Goal: Task Accomplishment & Management: Use online tool/utility

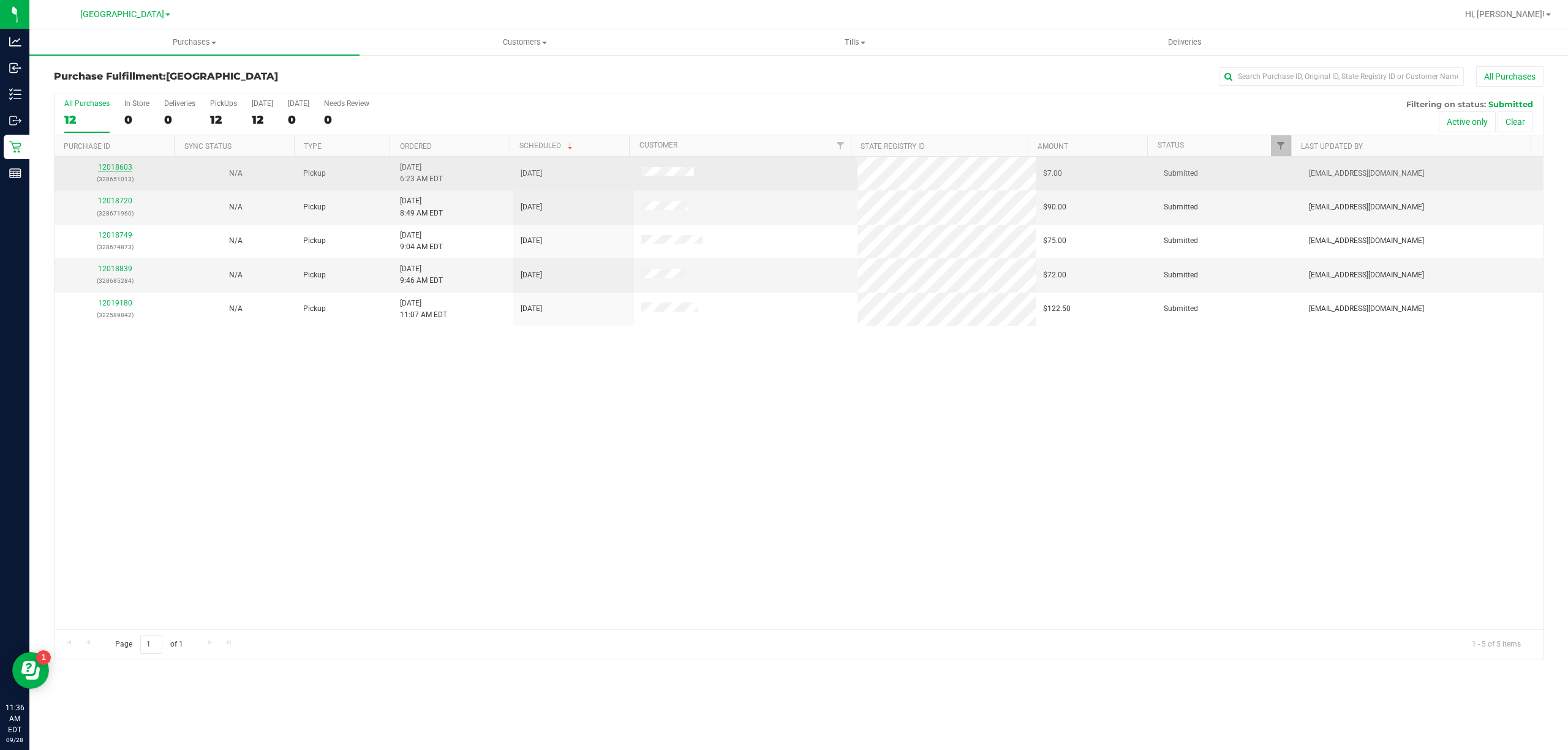
click at [103, 164] on link "12018603" at bounding box center [115, 167] width 34 height 9
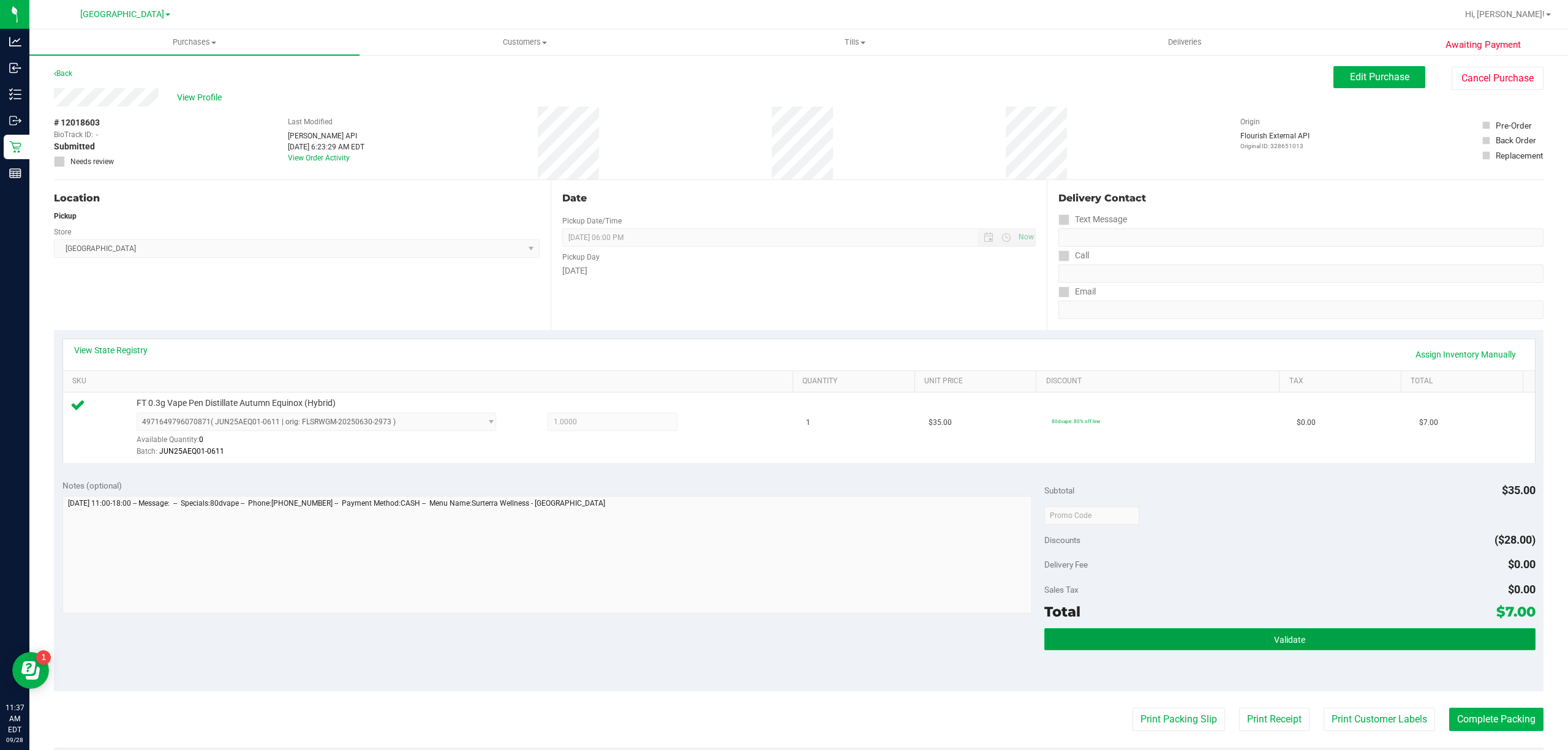
click at [1104, 644] on button "Validate" at bounding box center [1290, 639] width 491 height 22
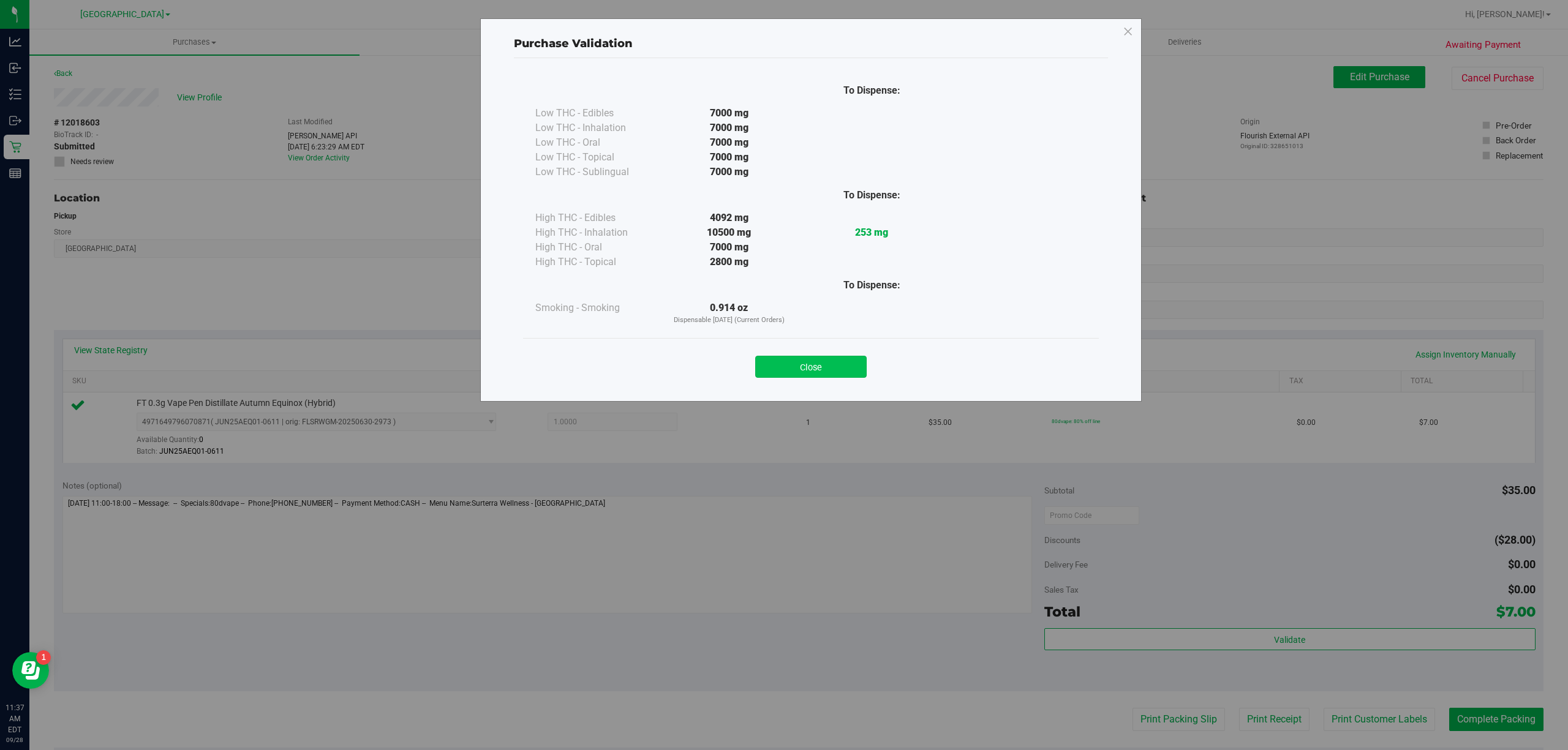
click at [785, 368] on button "Close" at bounding box center [811, 366] width 111 height 22
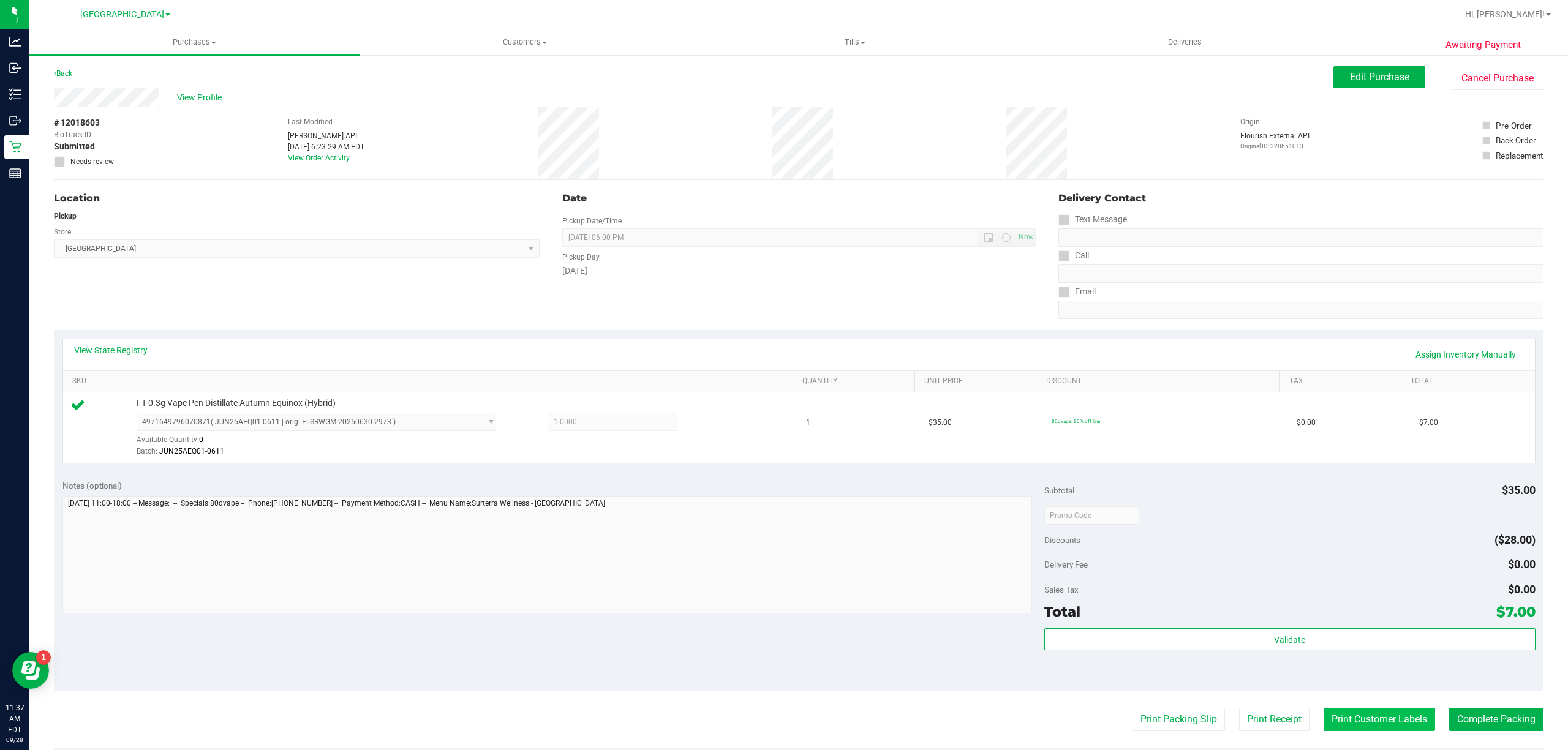
click at [1352, 726] on button "Print Customer Labels" at bounding box center [1379, 719] width 111 height 24
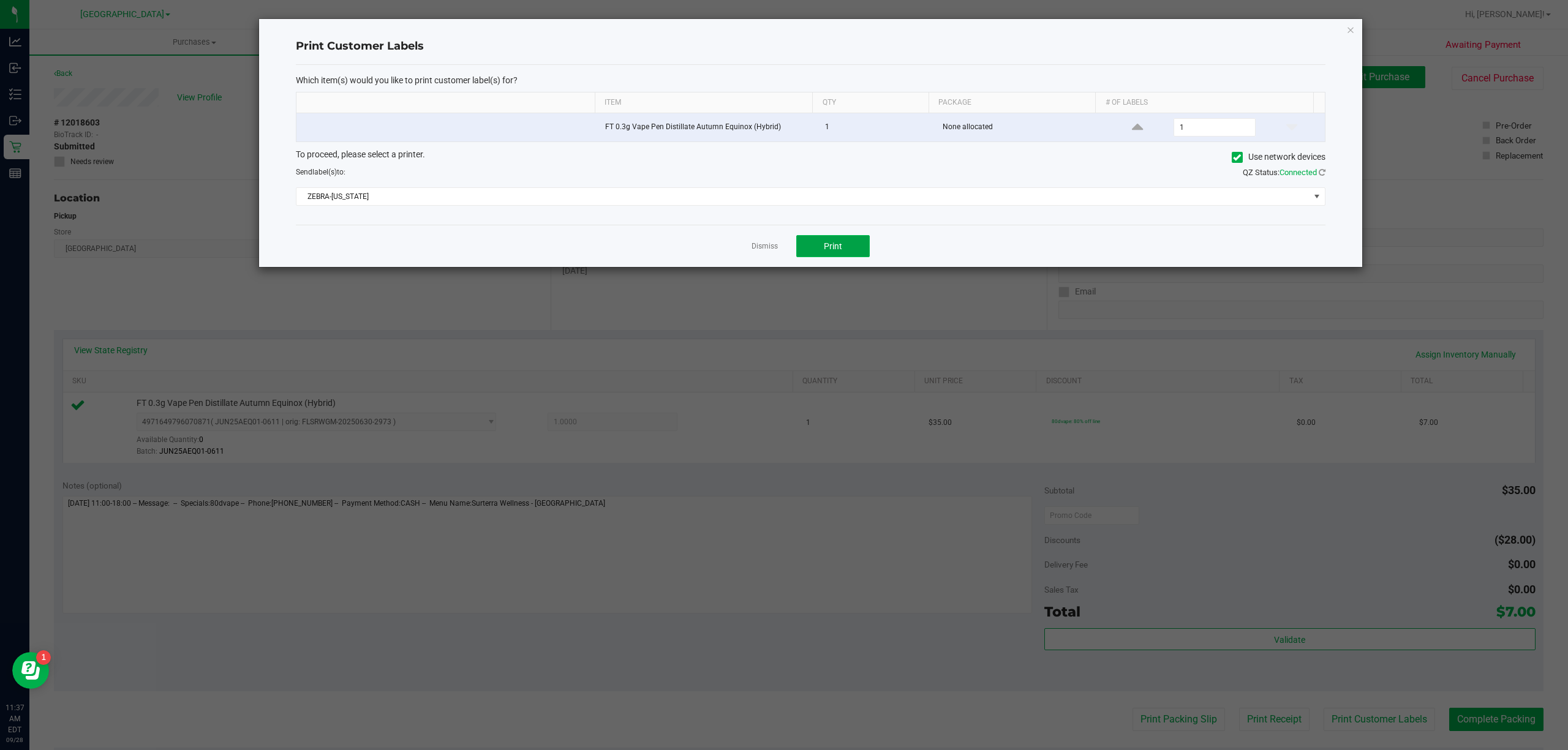
click at [858, 253] on button "Print" at bounding box center [833, 245] width 74 height 22
click at [772, 252] on link "Dismiss" at bounding box center [765, 246] width 26 height 11
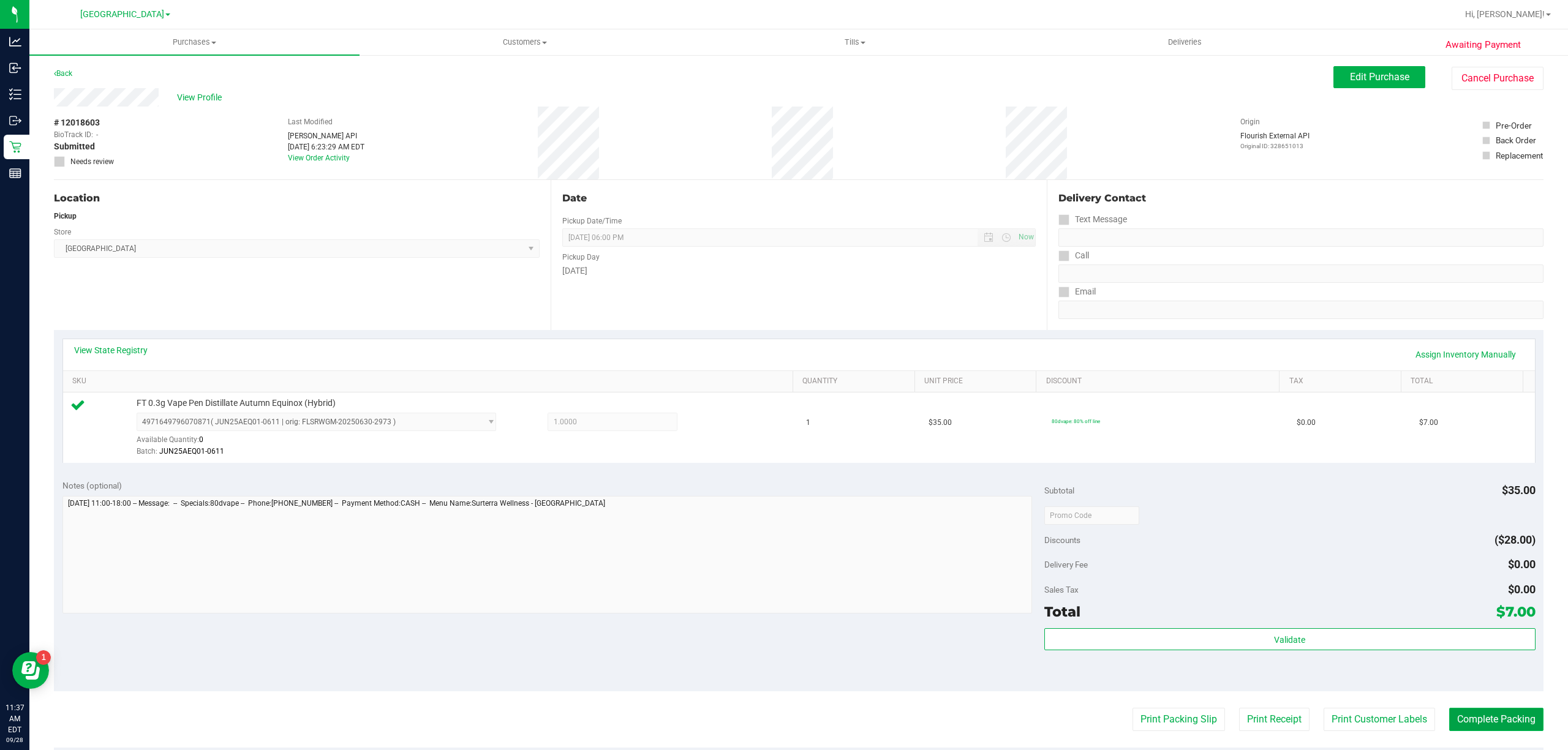
click at [1487, 711] on button "Complete Packing" at bounding box center [1497, 719] width 94 height 24
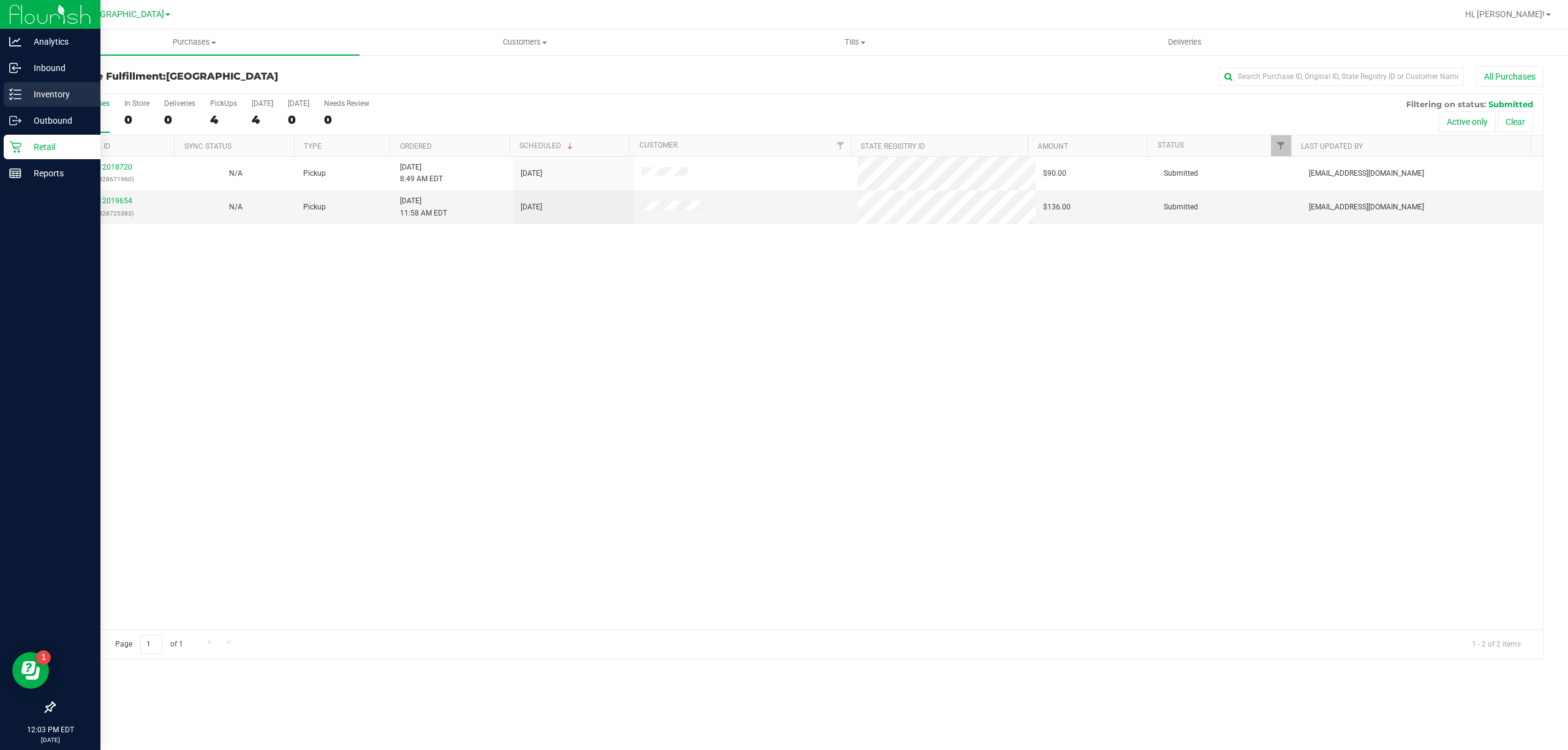
click at [59, 94] on p "Inventory" at bounding box center [58, 94] width 74 height 15
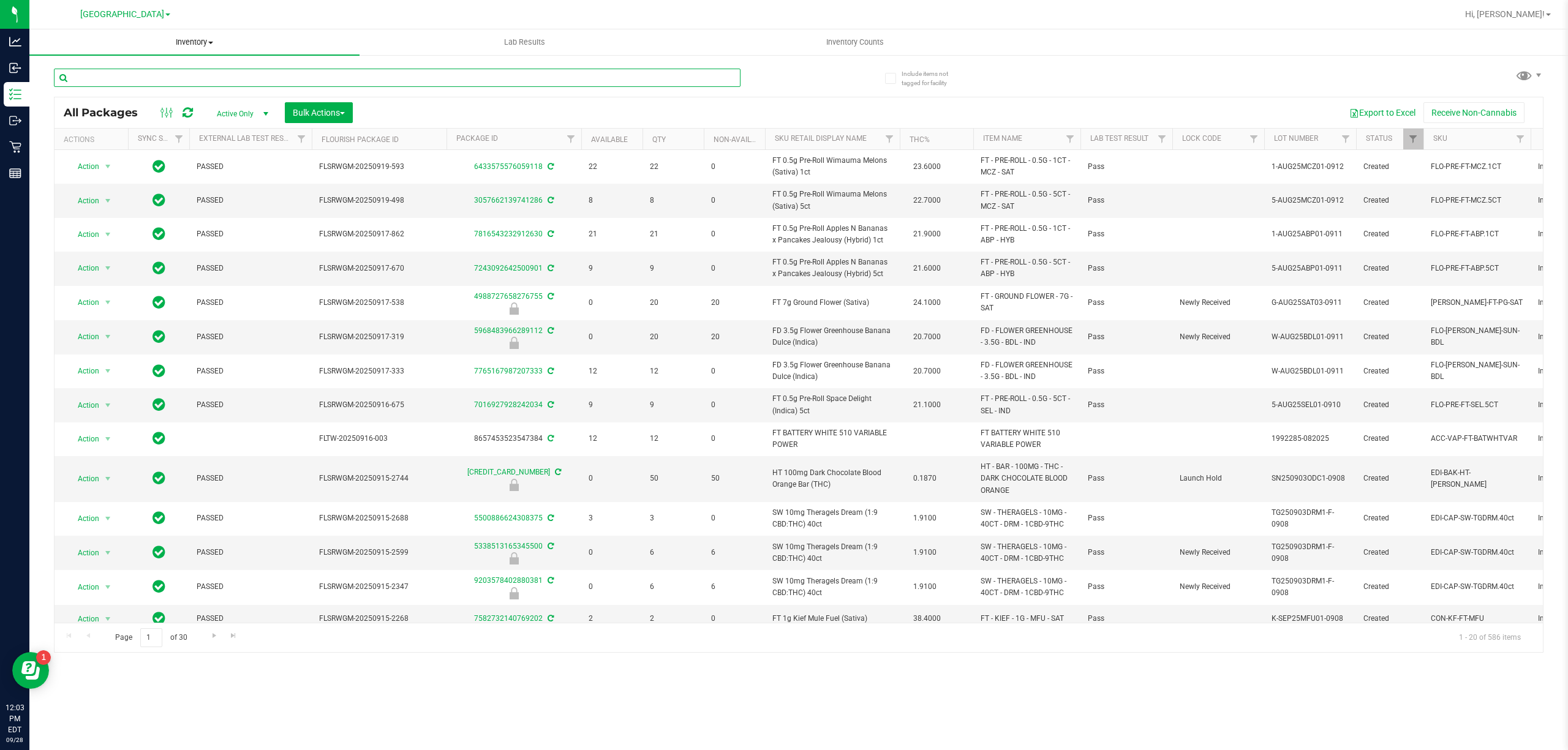
click at [257, 76] on input "text" at bounding box center [397, 78] width 687 height 19
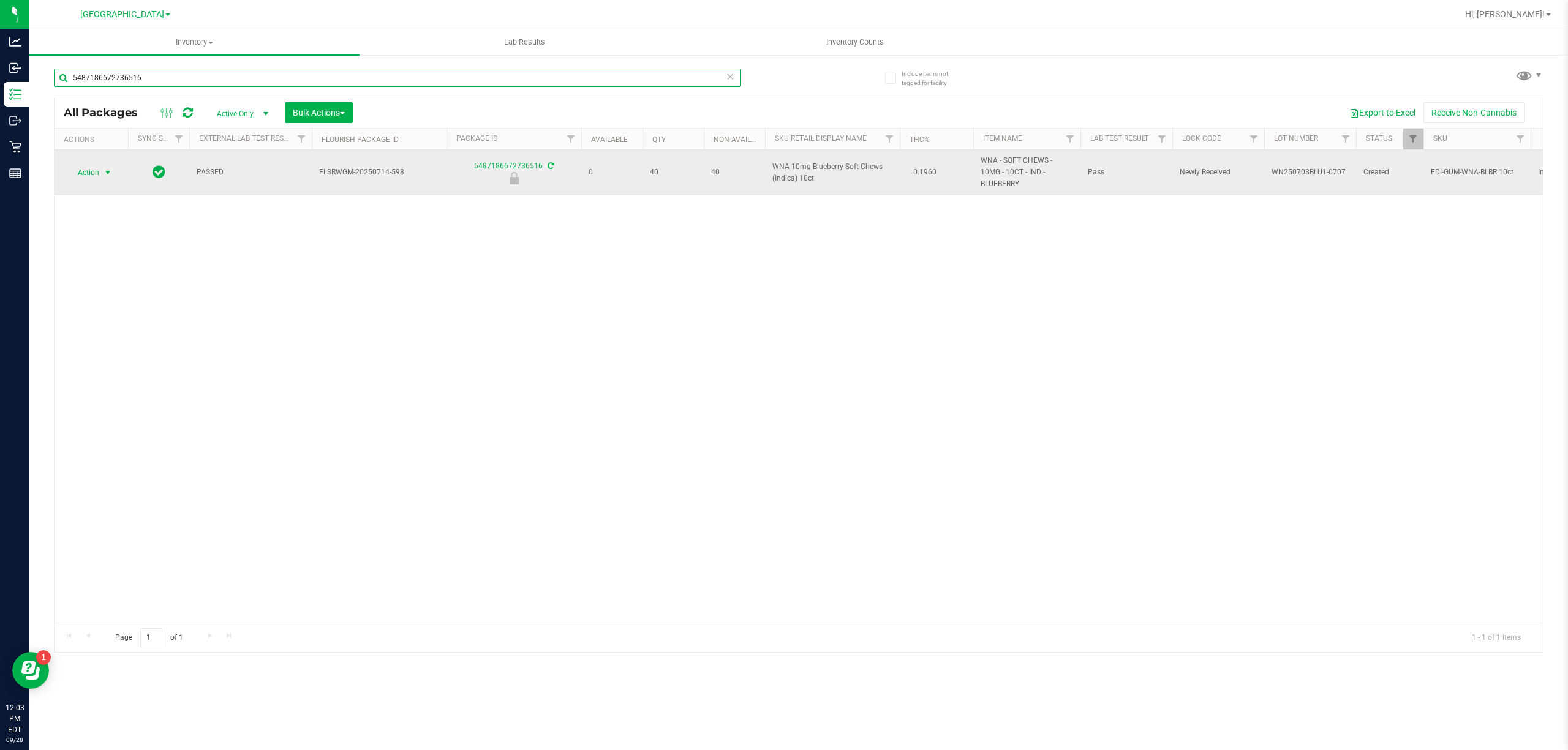
type input "5487186672736516"
click at [109, 168] on span "select" at bounding box center [108, 173] width 10 height 10
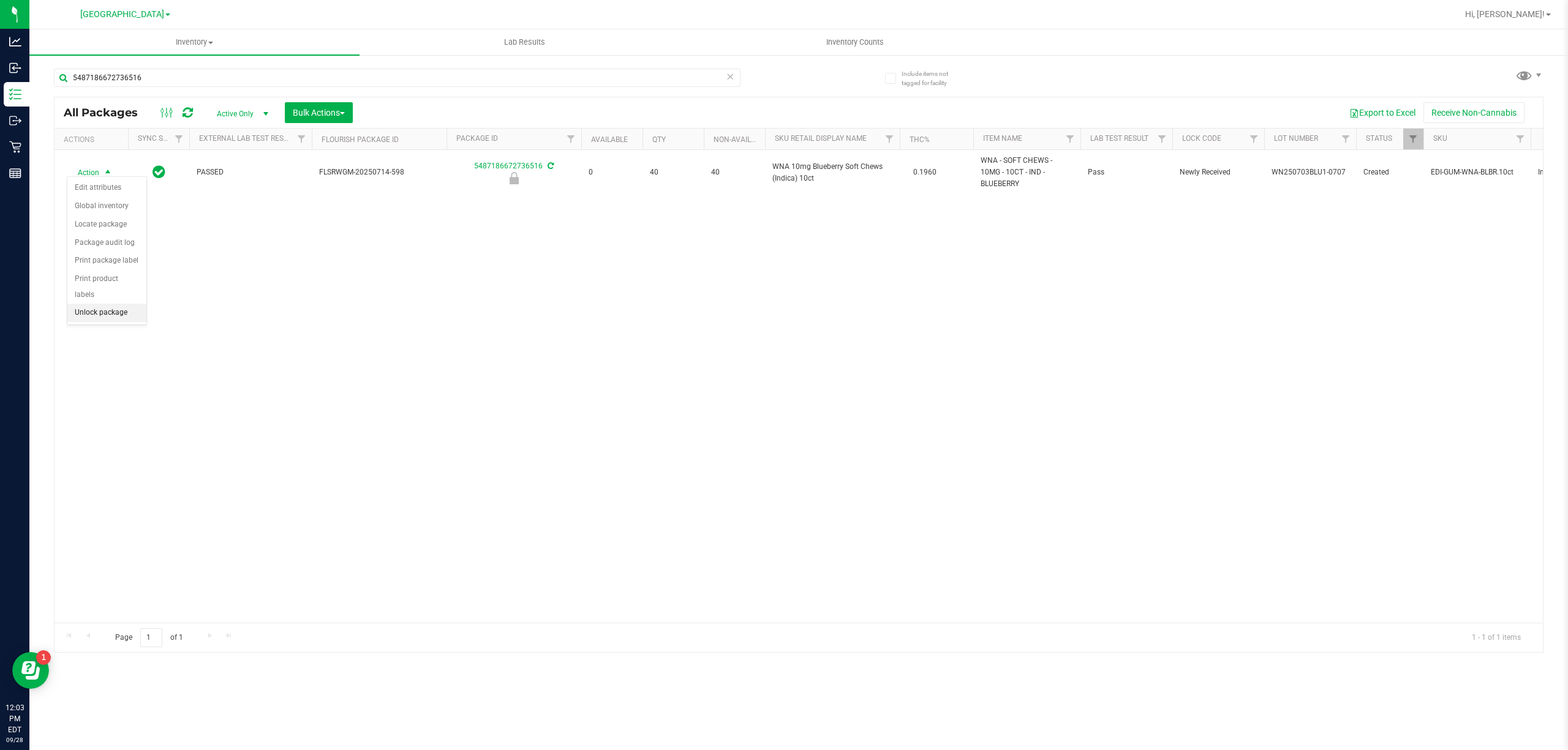
click at [121, 320] on li "Unlock package" at bounding box center [106, 313] width 79 height 19
